Goal: Find specific page/section: Find specific page/section

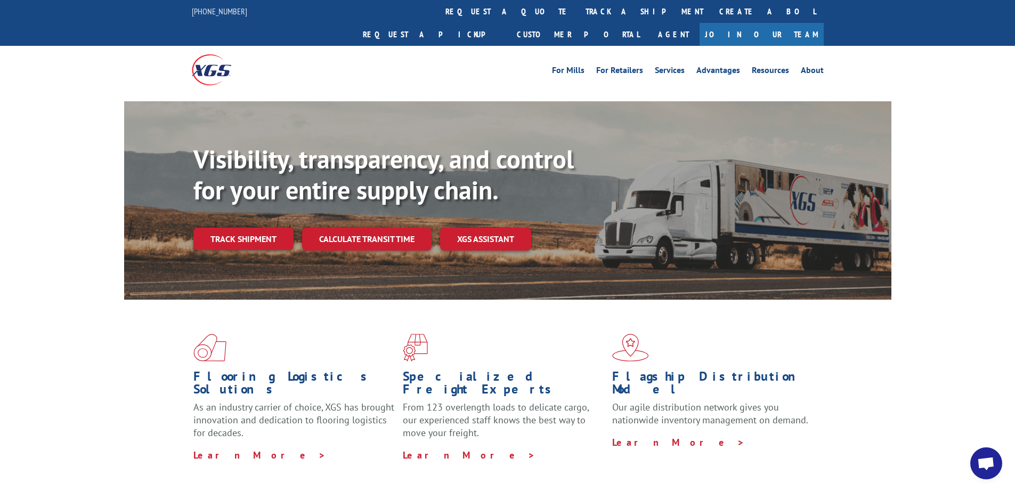
scroll to position [514, 0]
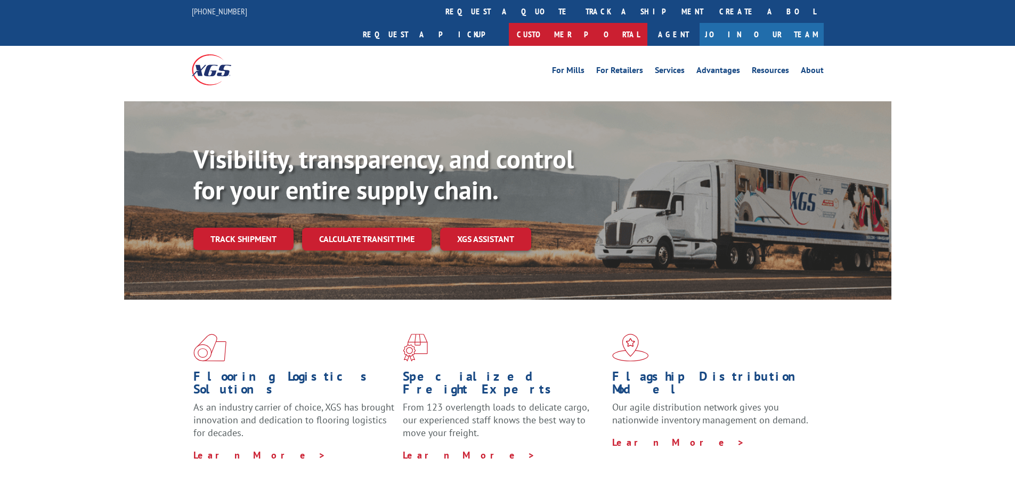
click at [647, 23] on link "Customer Portal" at bounding box center [578, 34] width 139 height 23
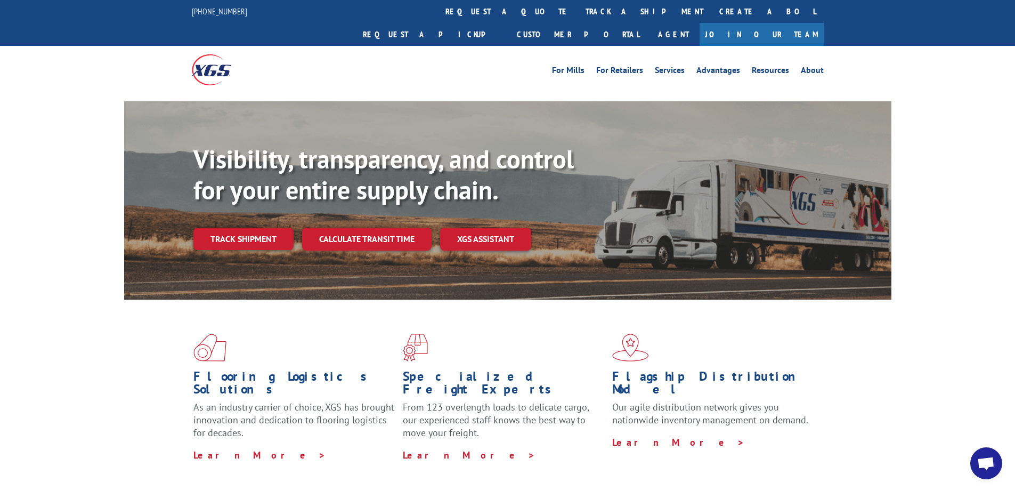
scroll to position [514, 0]
